Goal: Information Seeking & Learning: Learn about a topic

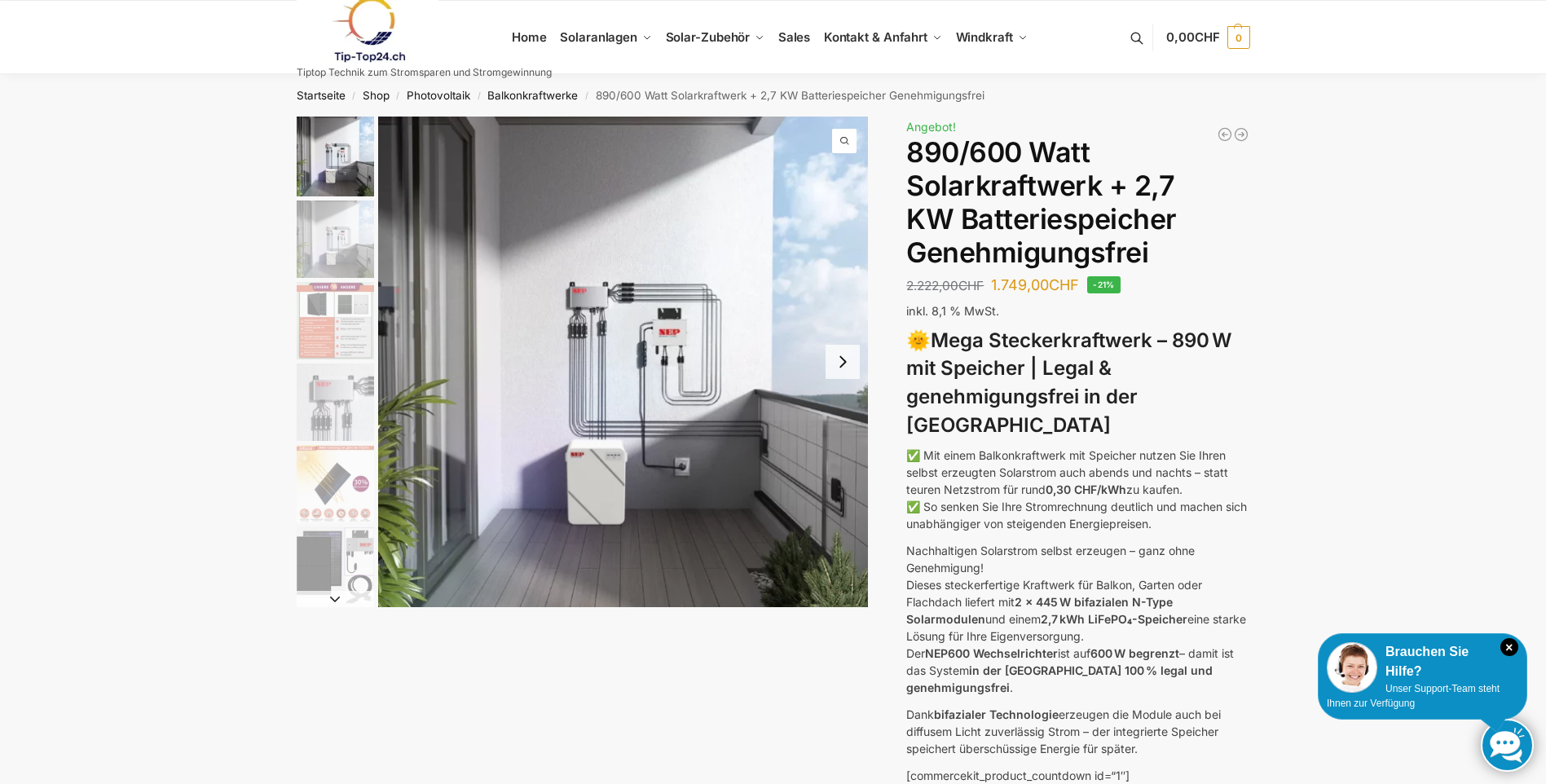
click at [843, 369] on button "Next slide" at bounding box center [842, 361] width 34 height 34
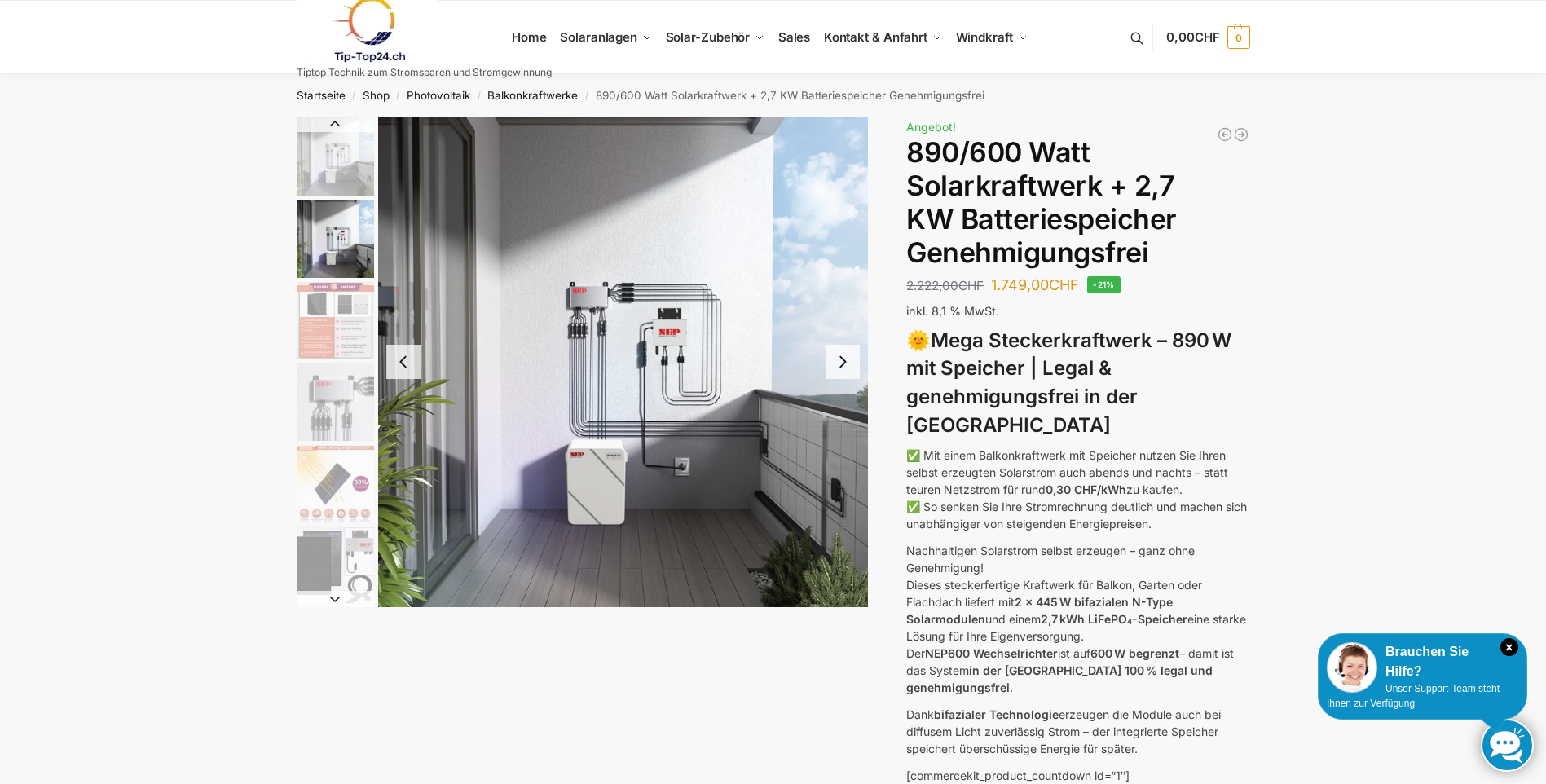
click at [843, 369] on button "Next slide" at bounding box center [842, 361] width 34 height 34
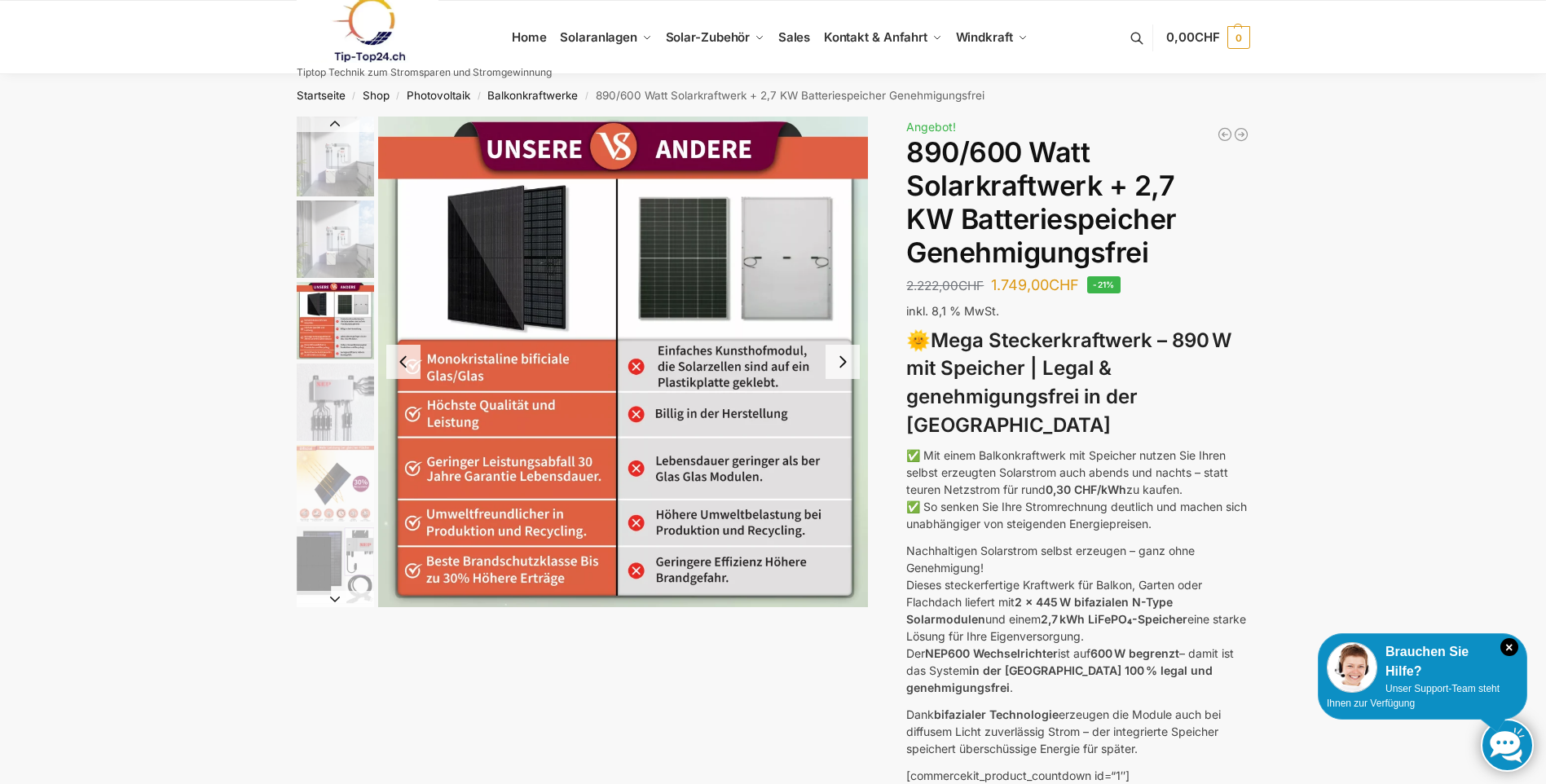
click at [843, 369] on button "Next slide" at bounding box center [842, 361] width 34 height 34
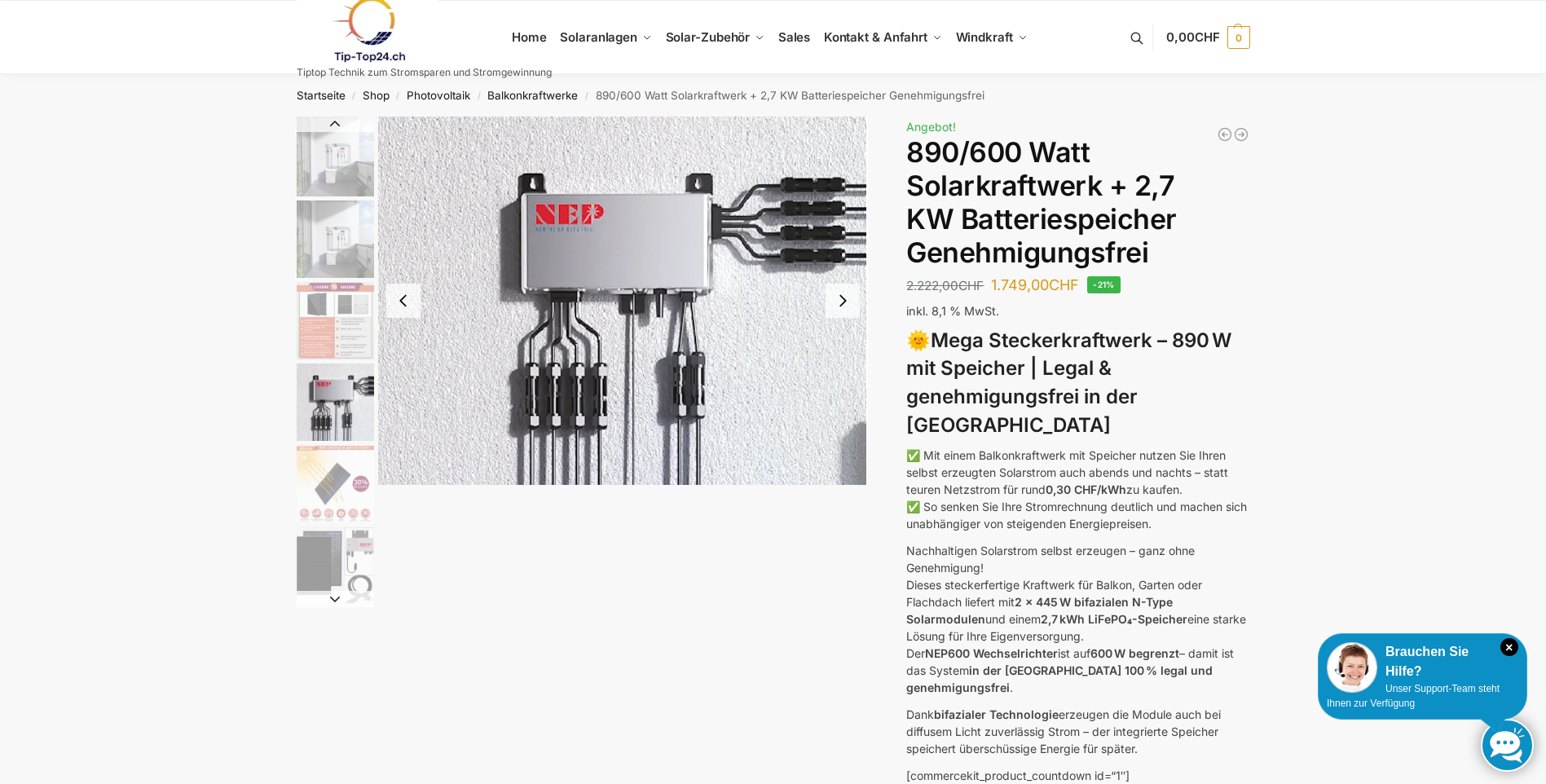
click at [836, 305] on button "Next slide" at bounding box center [842, 300] width 34 height 34
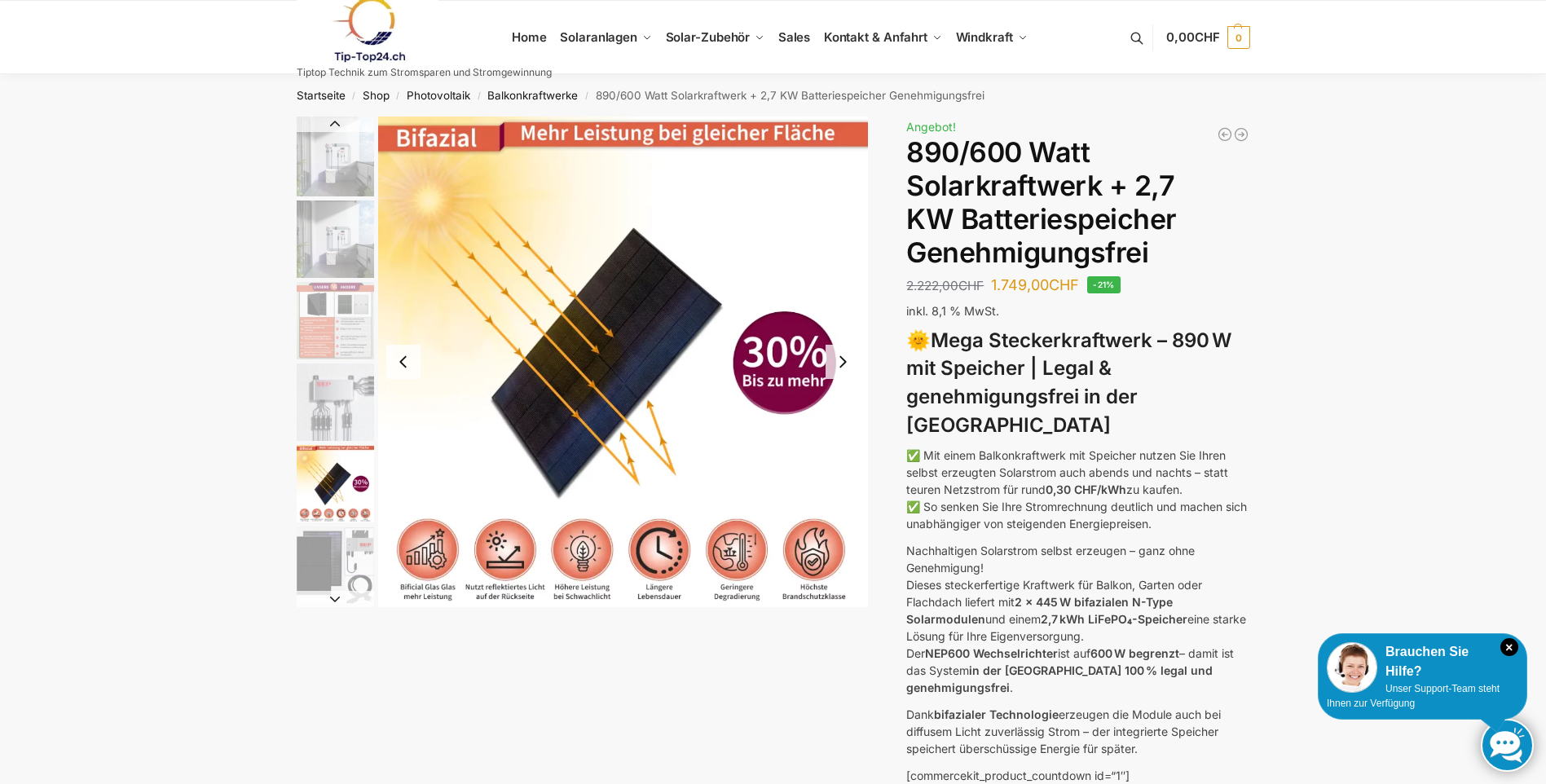
click at [841, 358] on button "Next slide" at bounding box center [842, 361] width 34 height 34
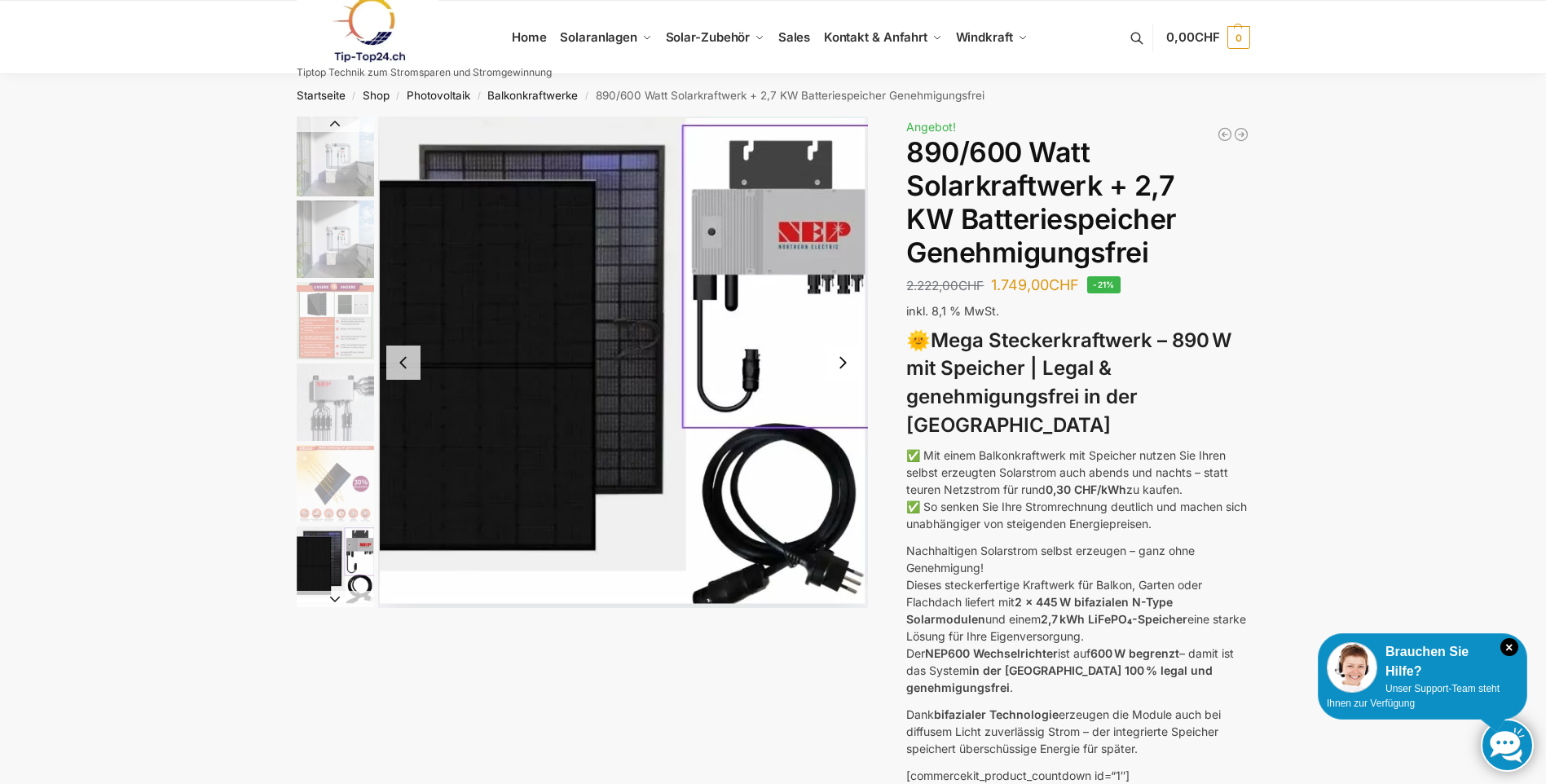
click at [401, 360] on button "Previous slide" at bounding box center [403, 362] width 34 height 34
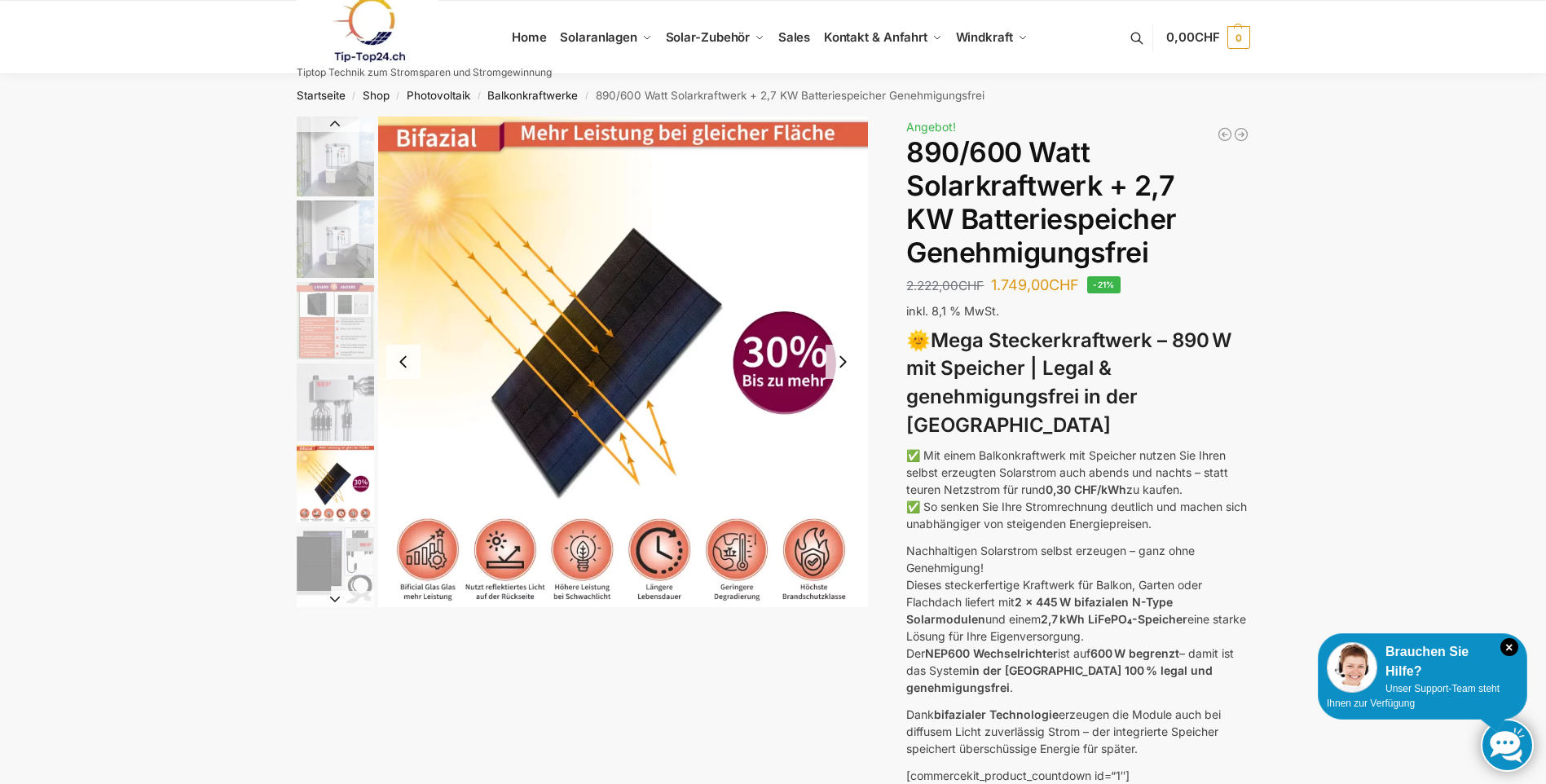
click at [401, 360] on button "Previous slide" at bounding box center [403, 361] width 34 height 34
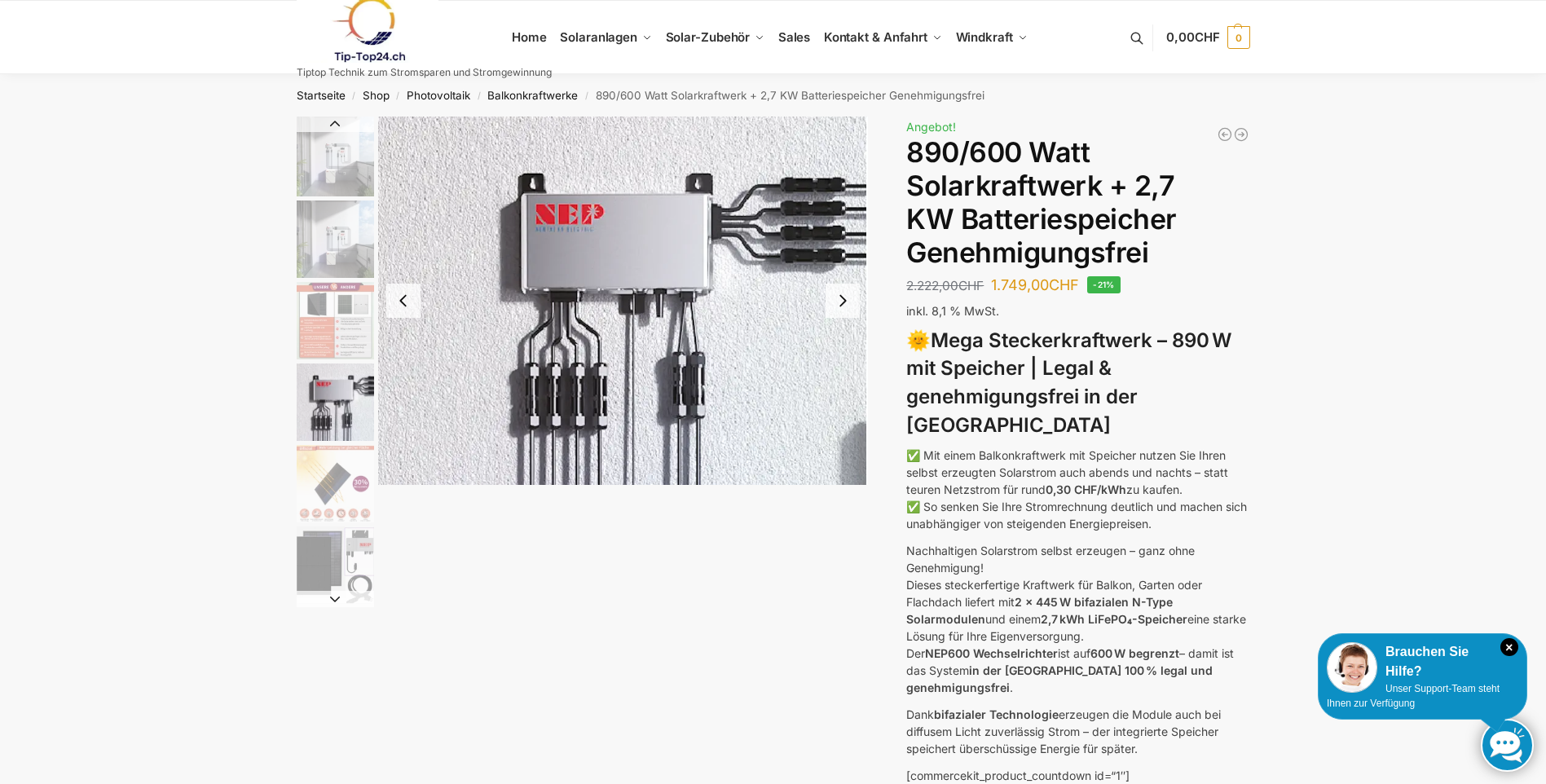
click at [401, 360] on img "4 / 12" at bounding box center [623, 300] width 490 height 368
